Goal: Use online tool/utility

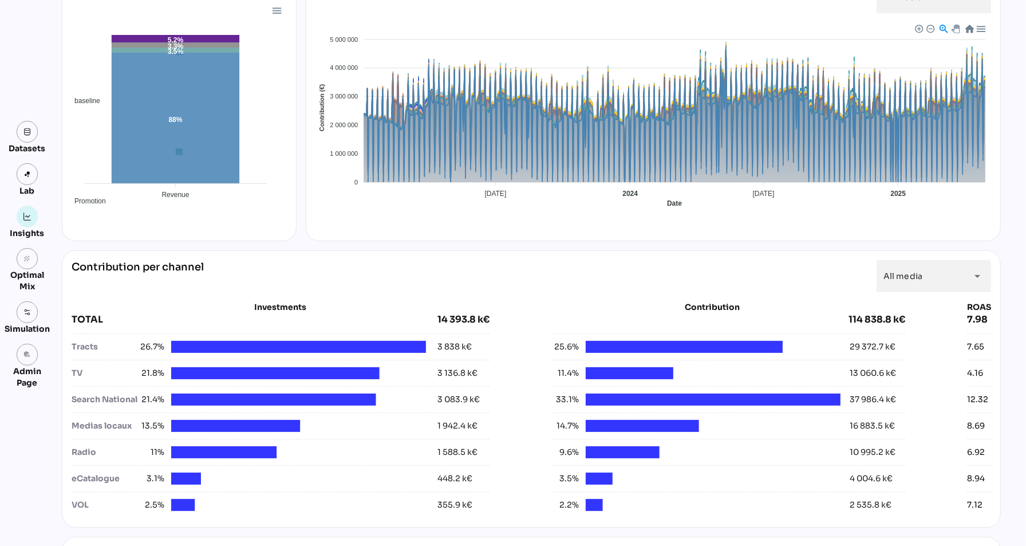
scroll to position [313, 0]
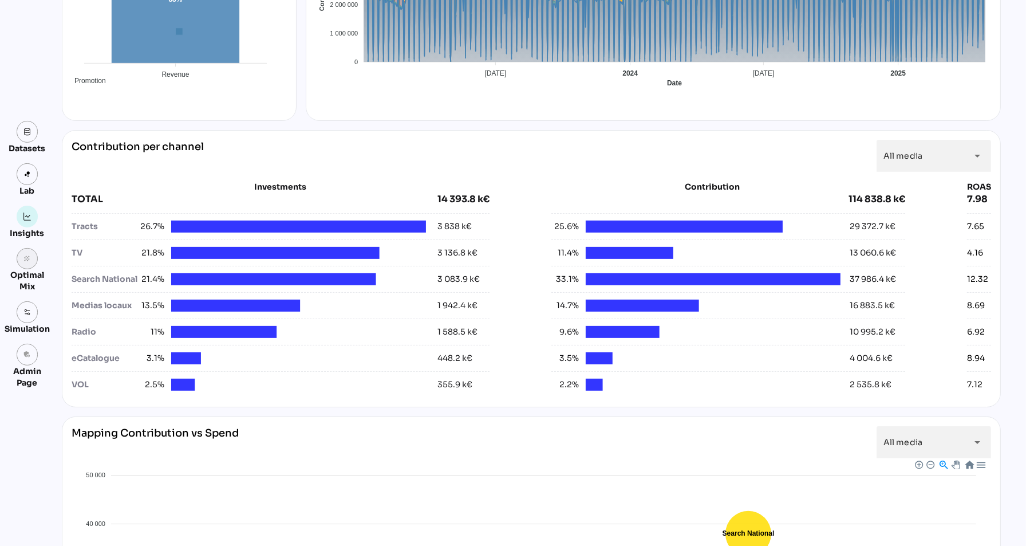
click at [28, 260] on icon "grain" at bounding box center [27, 259] width 8 height 8
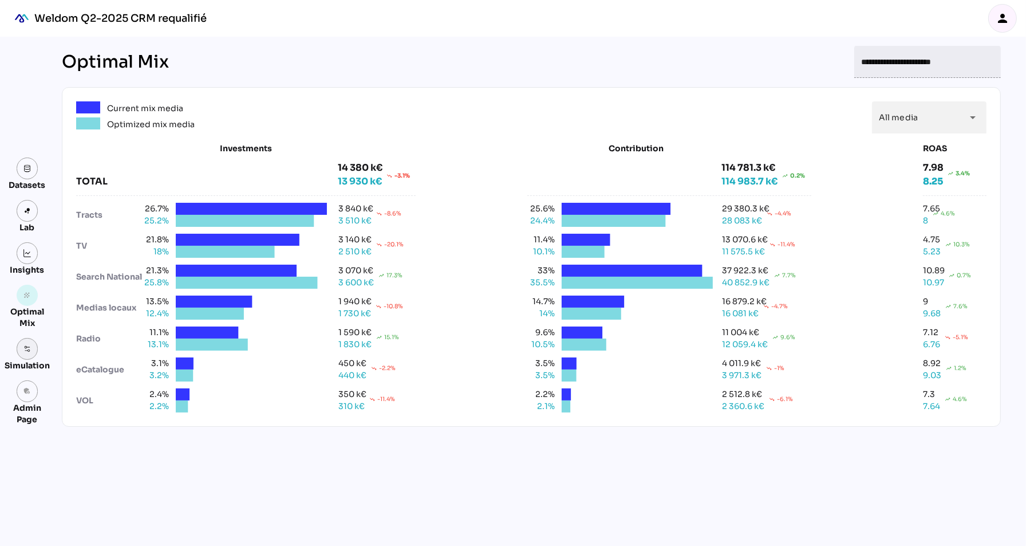
click at [27, 353] on link at bounding box center [28, 349] width 22 height 22
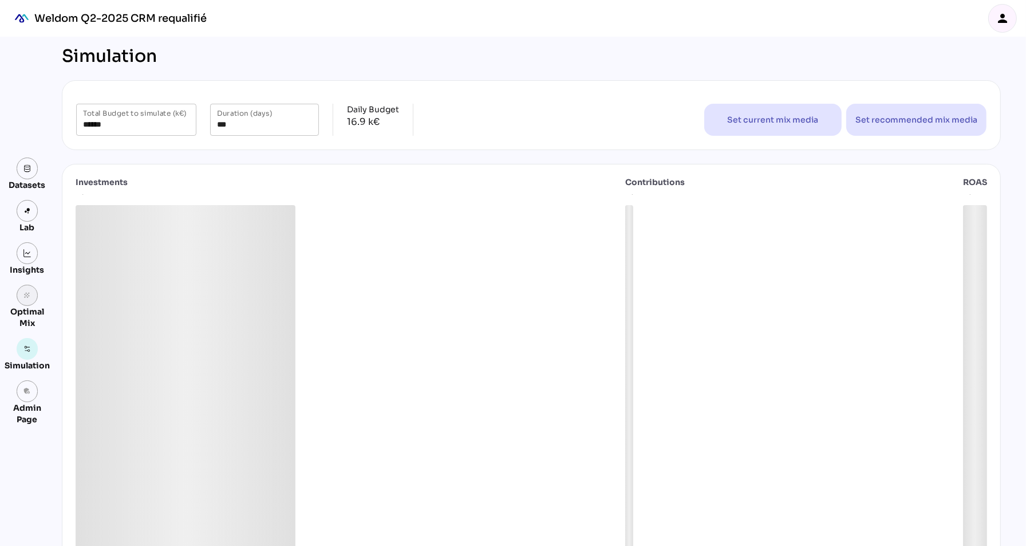
click at [26, 301] on link "grain" at bounding box center [28, 296] width 22 height 22
